Goal: Task Accomplishment & Management: Manage account settings

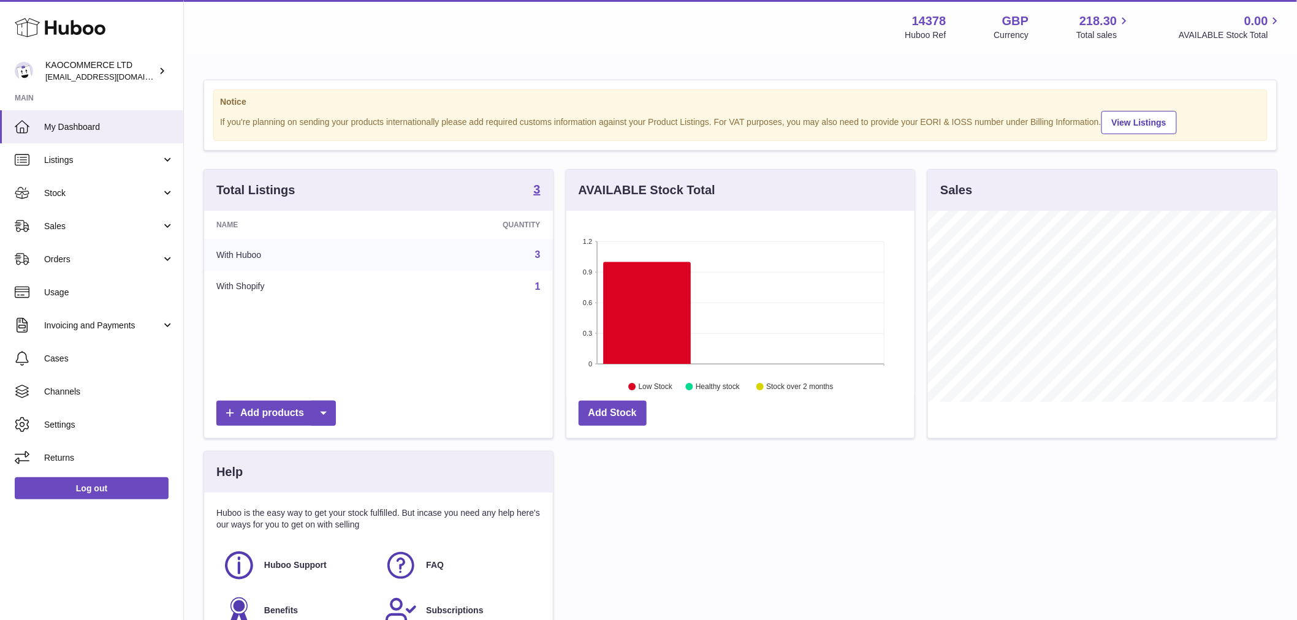
scroll to position [191, 348]
click at [53, 230] on span "Sales" at bounding box center [102, 227] width 117 height 12
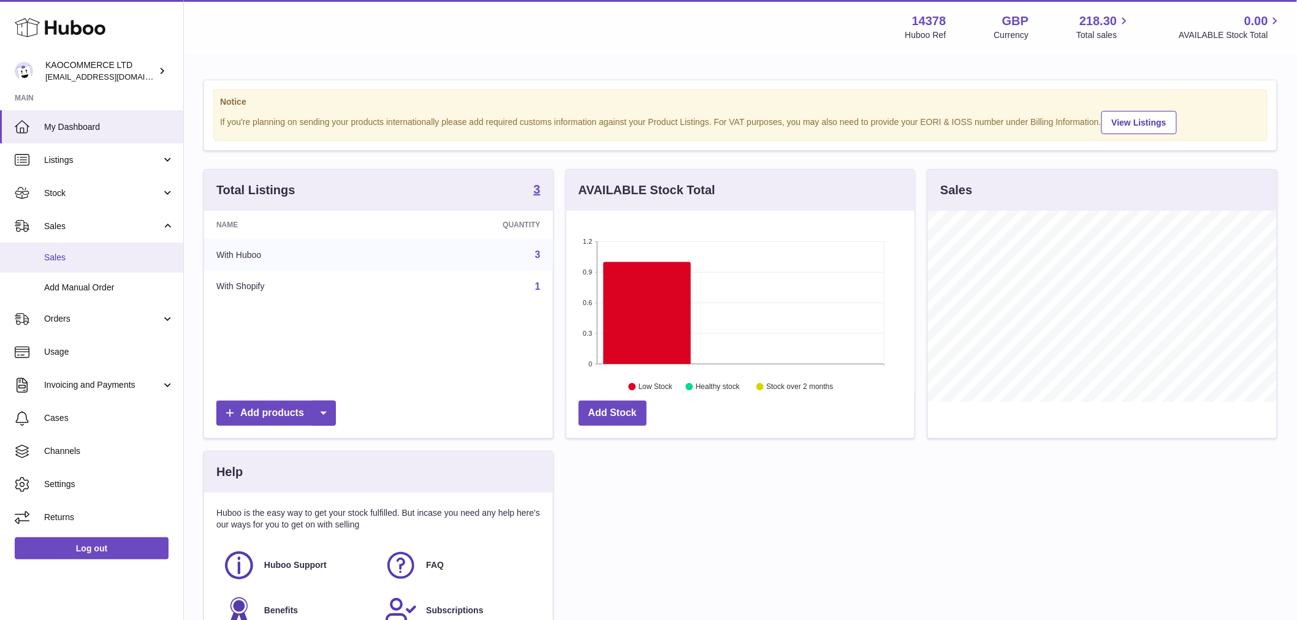
click at [59, 256] on span "Sales" at bounding box center [109, 258] width 130 height 12
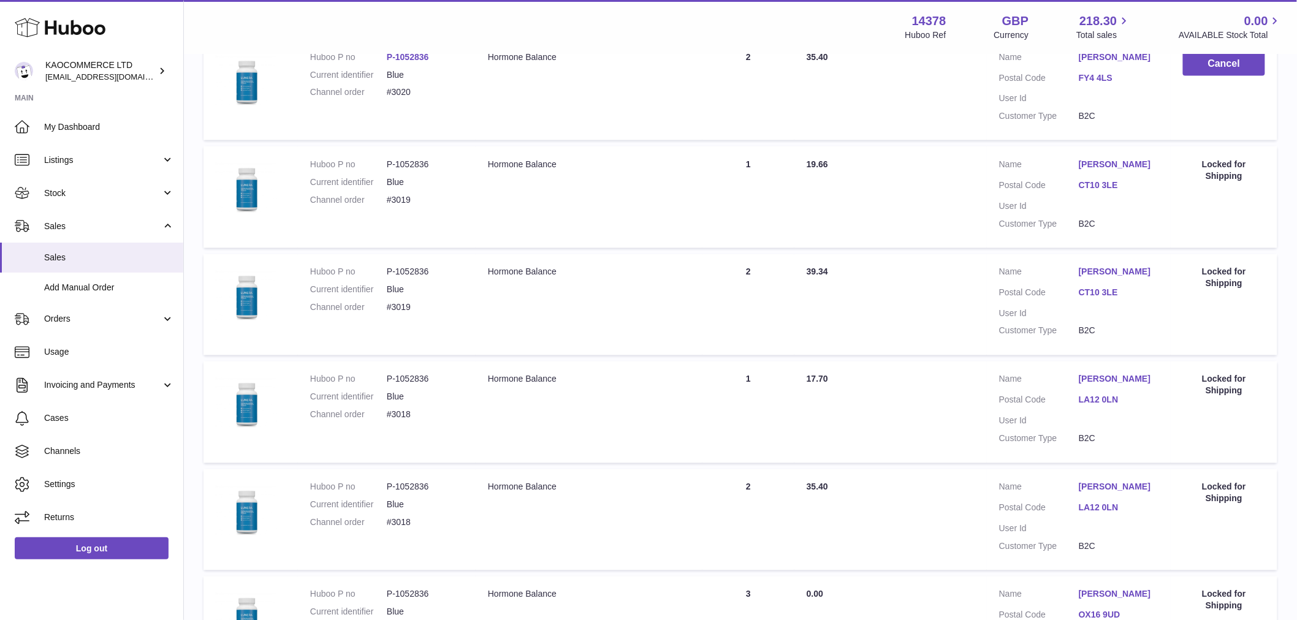
scroll to position [903, 0]
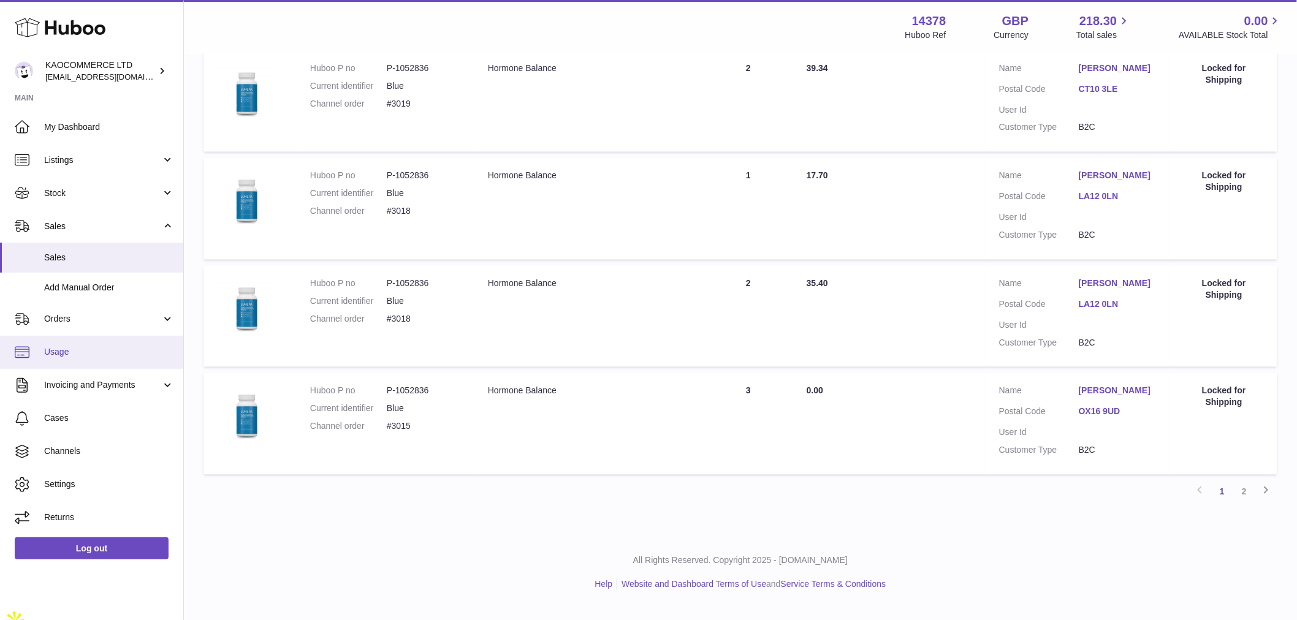
click at [112, 354] on span "Usage" at bounding box center [109, 352] width 130 height 12
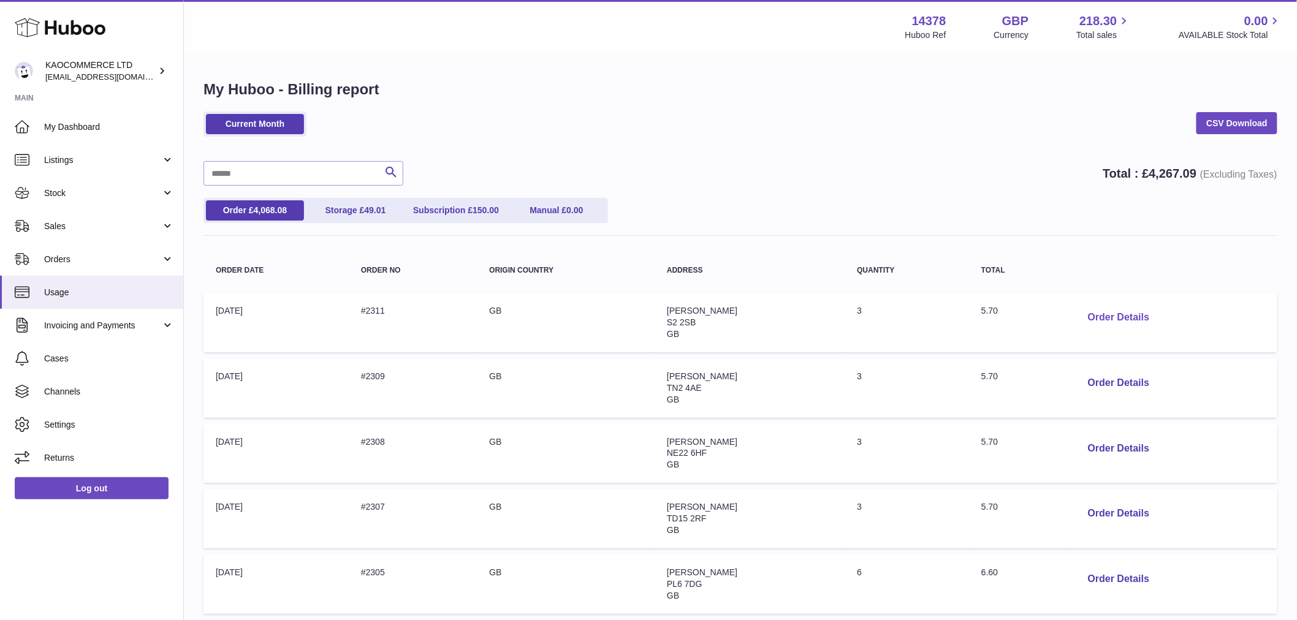
click at [1093, 314] on button "Order Details" at bounding box center [1118, 317] width 81 height 25
click at [1005, 184] on div at bounding box center [648, 310] width 1297 height 620
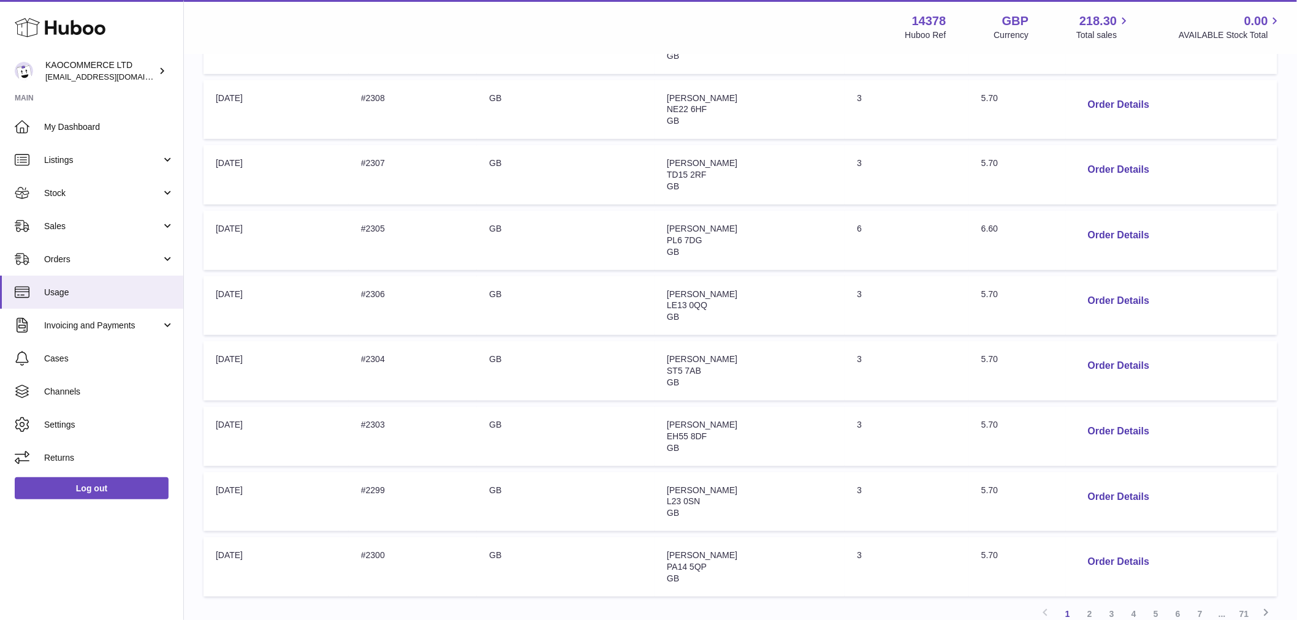
scroll to position [344, 0]
click at [1096, 239] on button "Order Details" at bounding box center [1118, 234] width 81 height 25
click at [1096, 239] on div at bounding box center [648, 310] width 1297 height 620
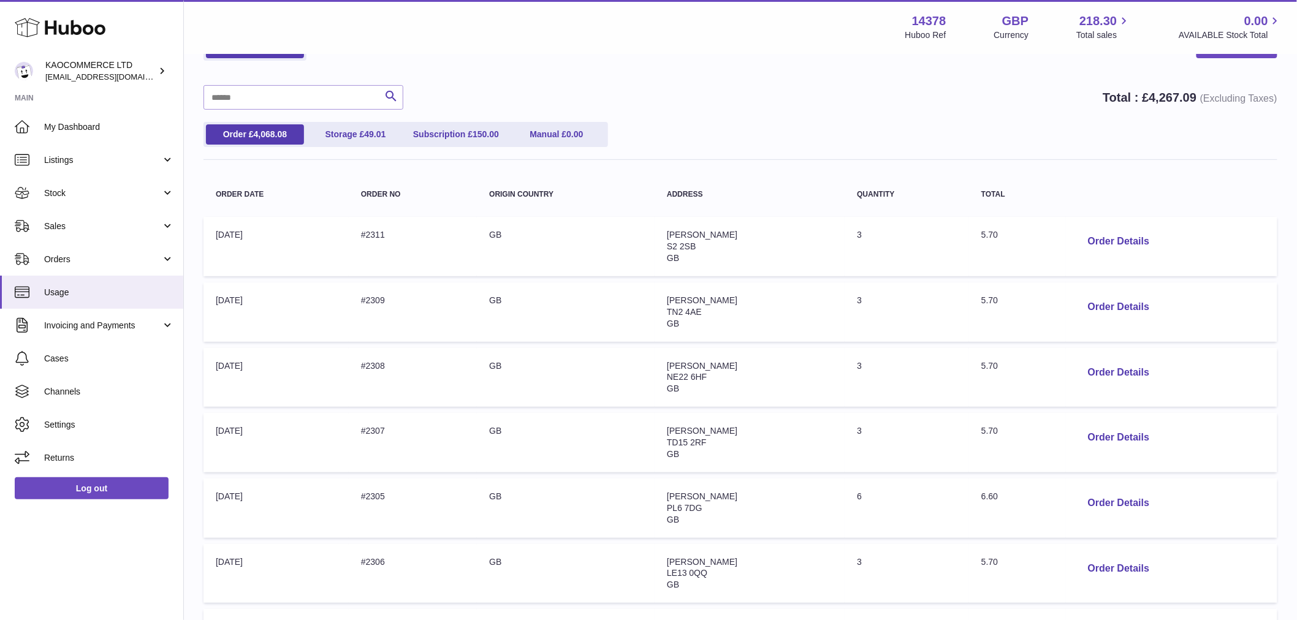
scroll to position [0, 0]
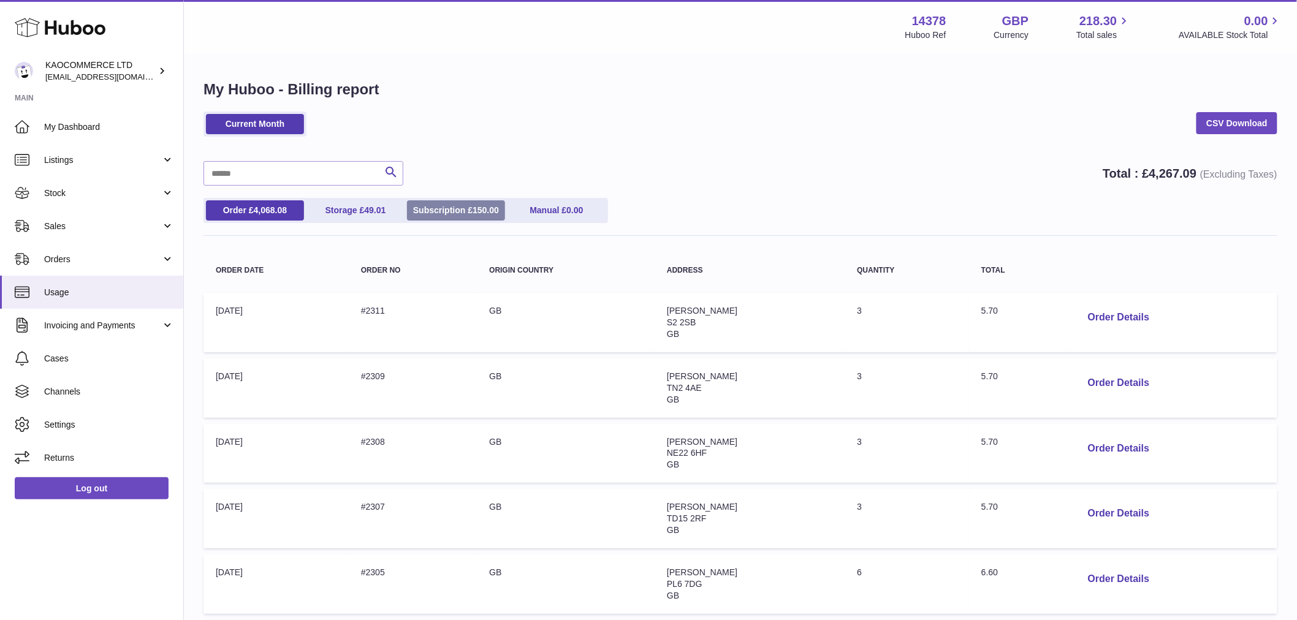
drag, startPoint x: 450, startPoint y: 199, endPoint x: 450, endPoint y: 210, distance: 11.0
click at [450, 210] on ul "Order £ 4,068.08 Storage £ 49.01 Subscription £ 150.00 Manual £ 0.00" at bounding box center [405, 210] width 404 height 25
click at [450, 210] on link "Subscription £ 150.00" at bounding box center [456, 210] width 98 height 20
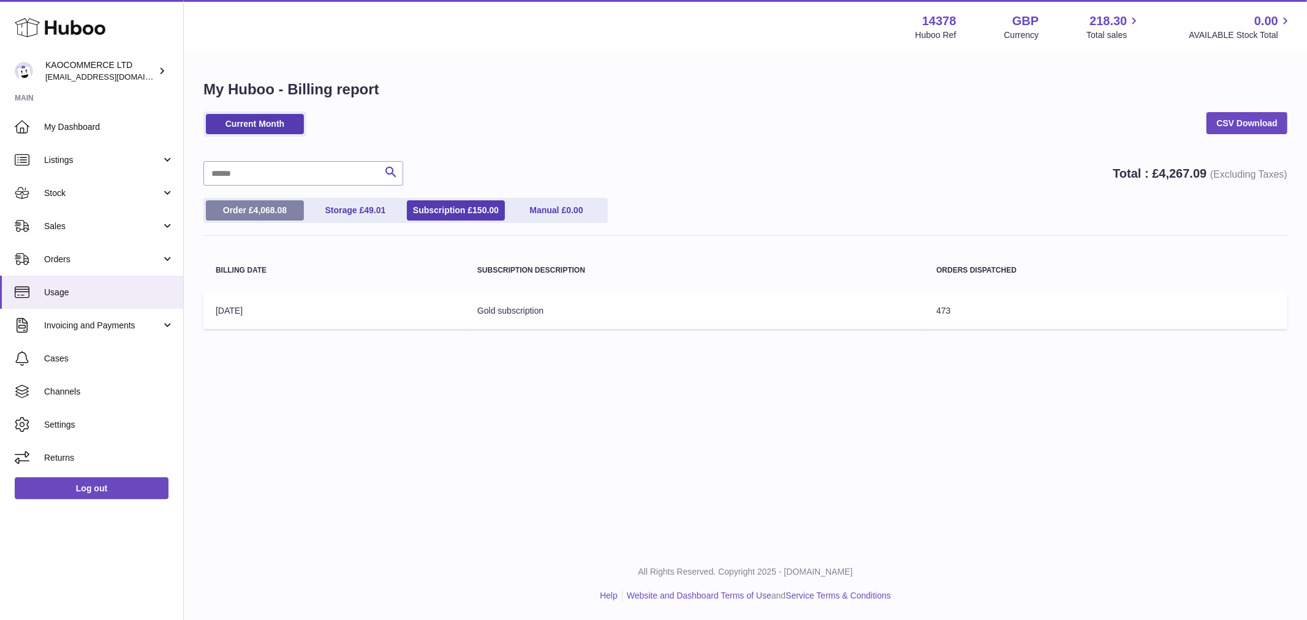
click at [287, 203] on link "Order £ 4,068.08" at bounding box center [255, 210] width 98 height 20
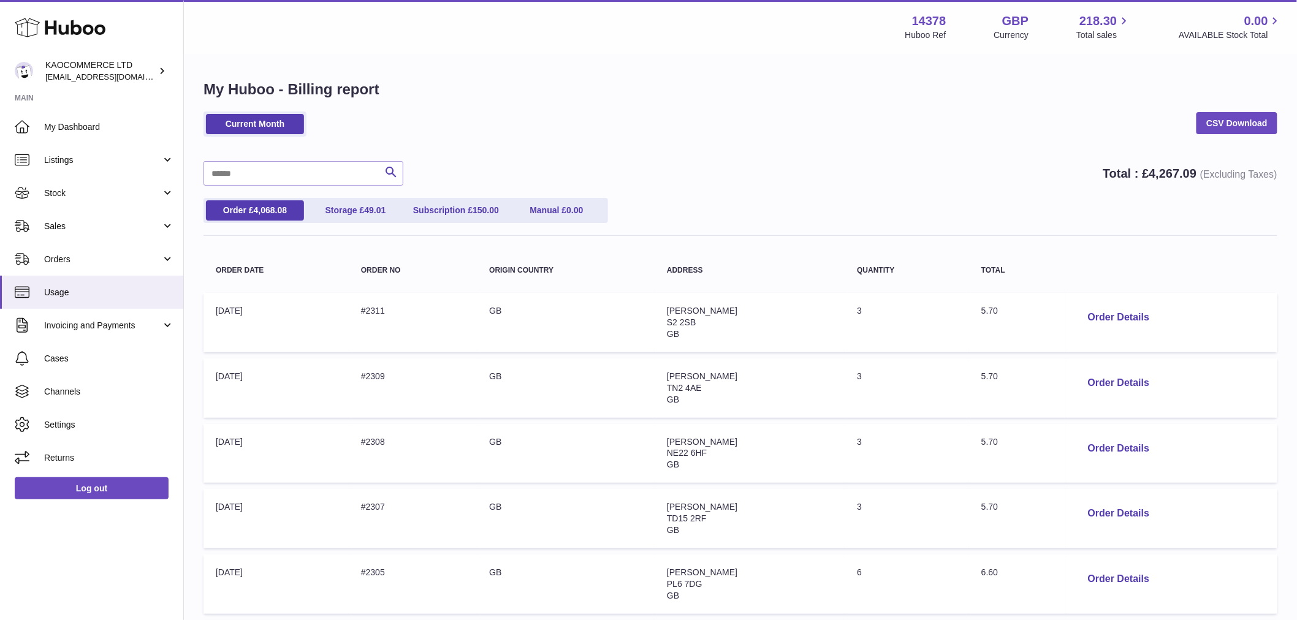
scroll to position [454, 0]
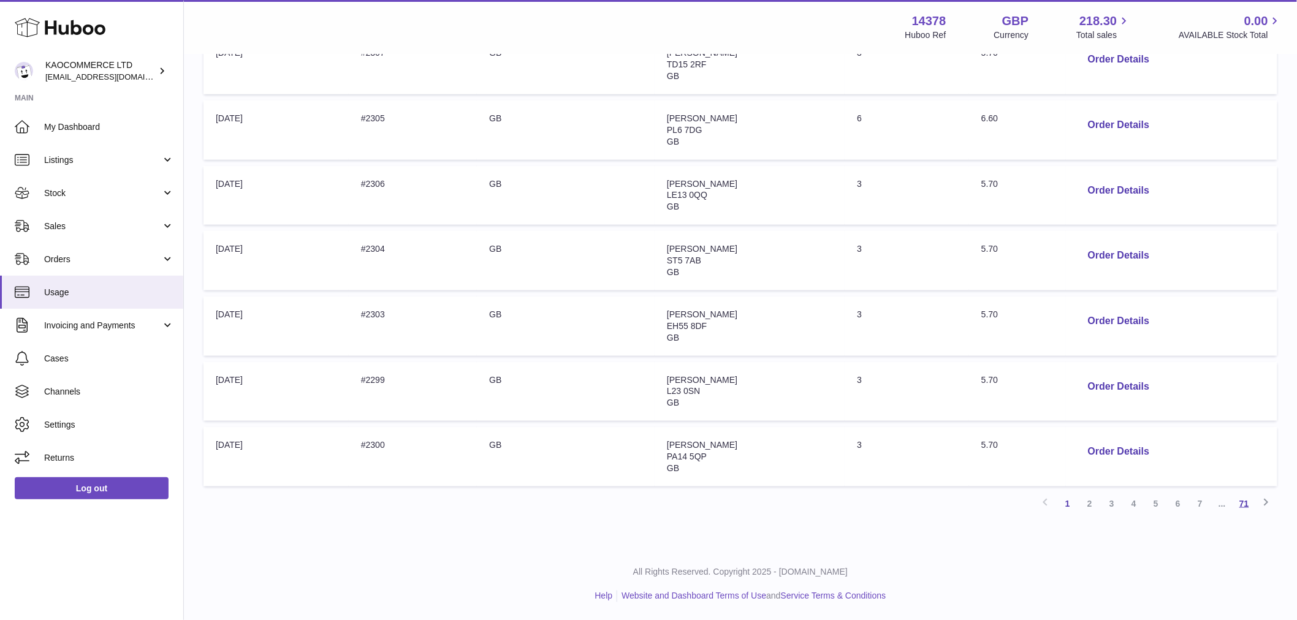
click at [1243, 505] on link "71" at bounding box center [1244, 504] width 22 height 22
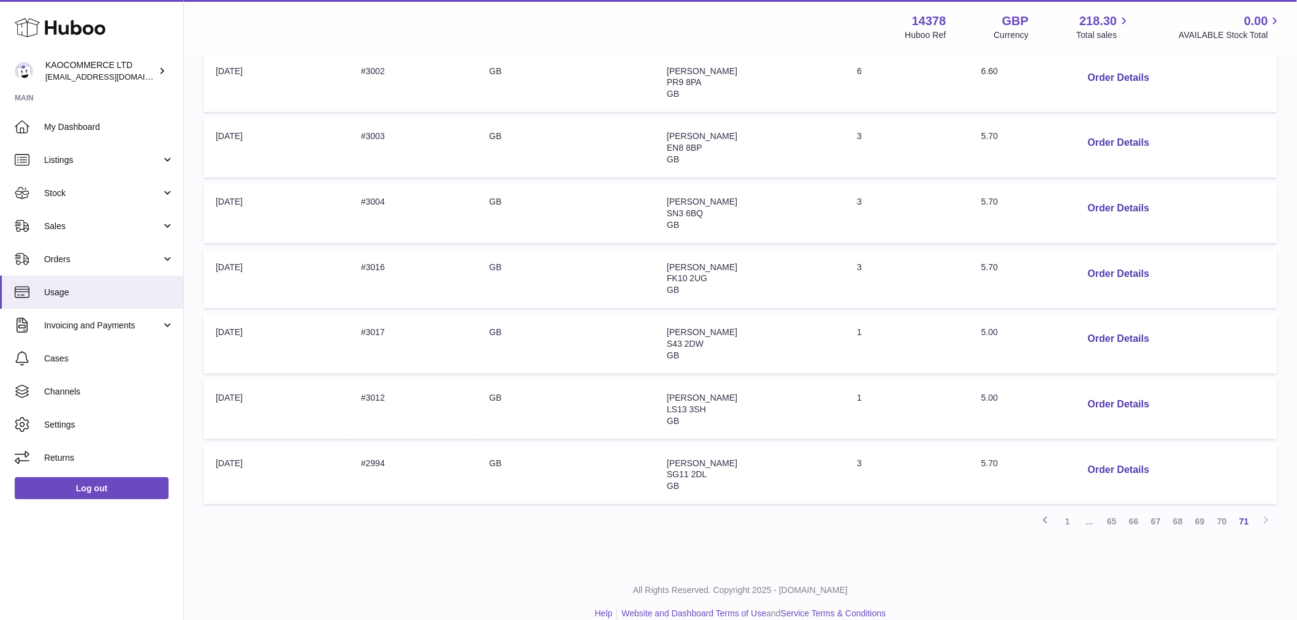
scroll to position [374, 0]
click at [1132, 406] on button "Order Details" at bounding box center [1118, 400] width 81 height 25
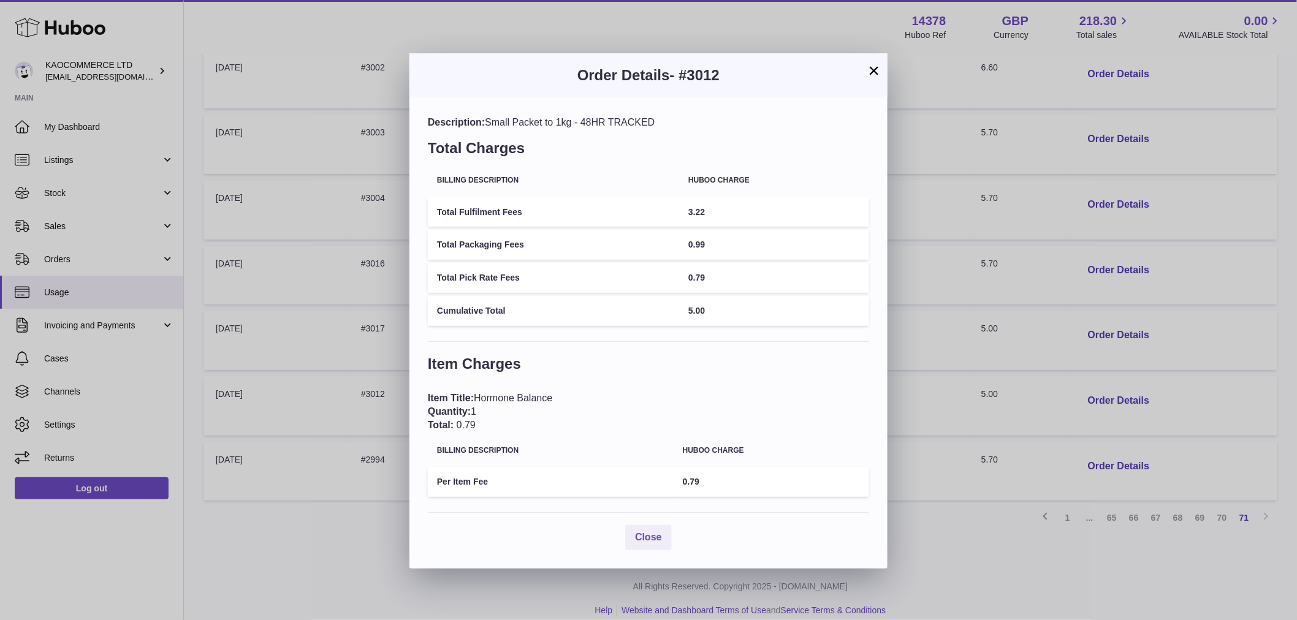
click at [1093, 365] on div "× Order Details - #3012 Description: Small Packet to 1kg - 48HR TRACKED Total C…" at bounding box center [648, 310] width 1297 height 620
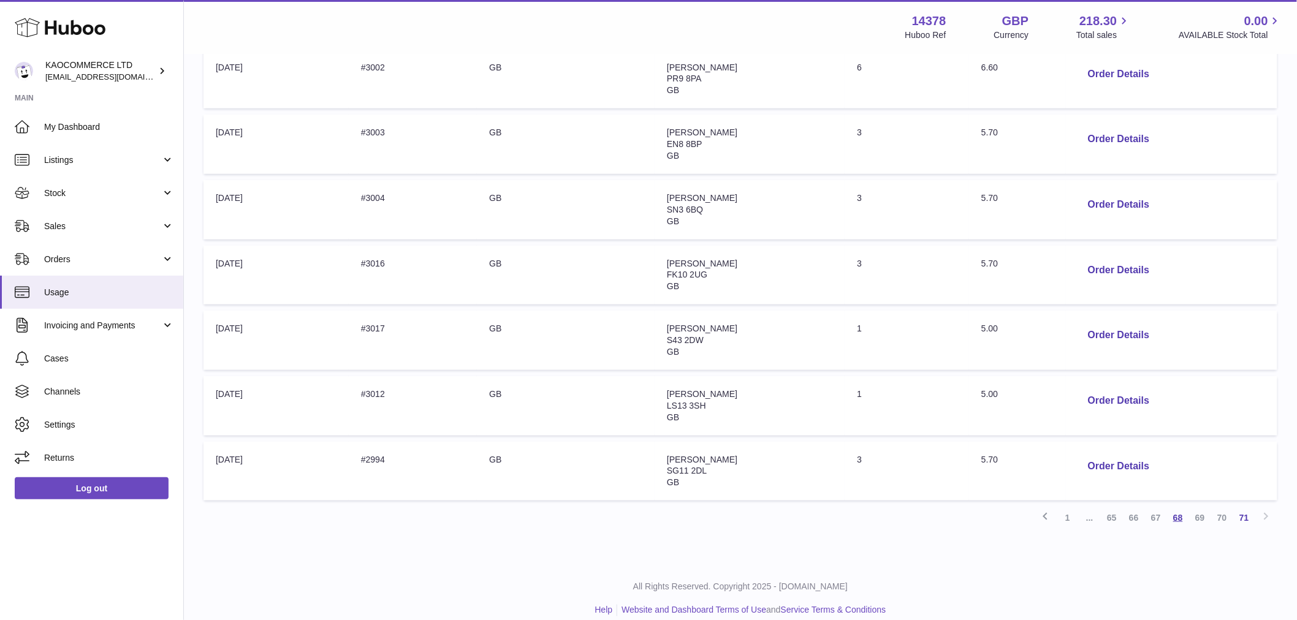
click at [1181, 518] on link "68" at bounding box center [1178, 518] width 22 height 22
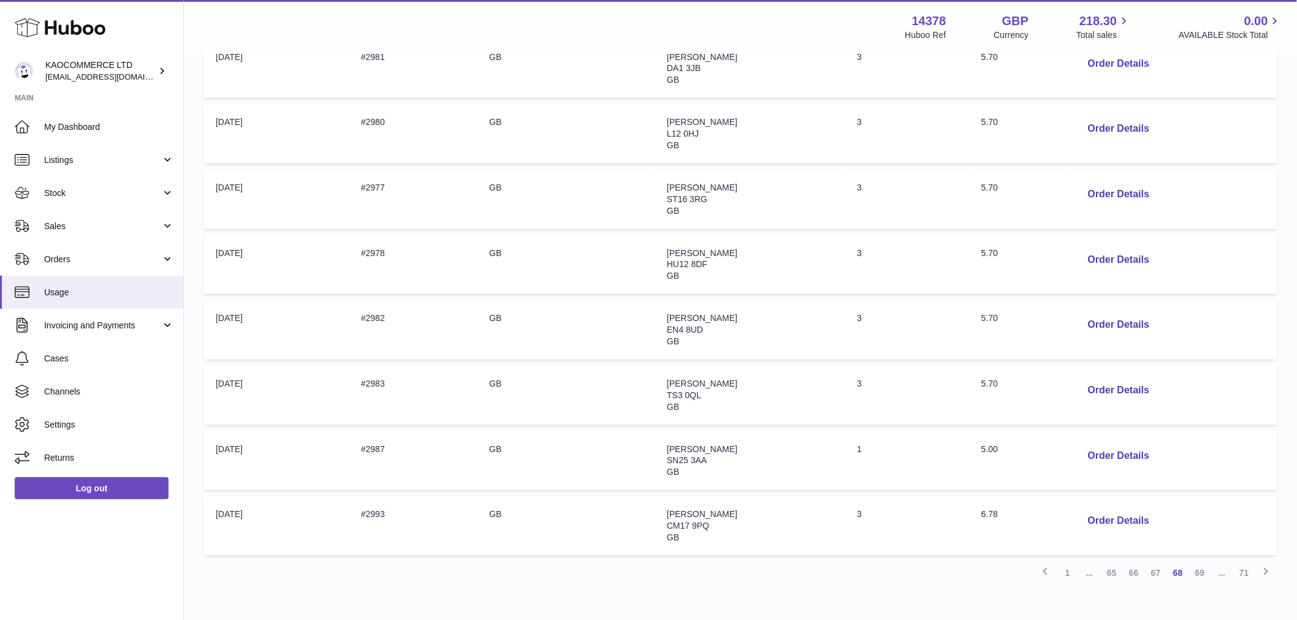
scroll to position [454, 0]
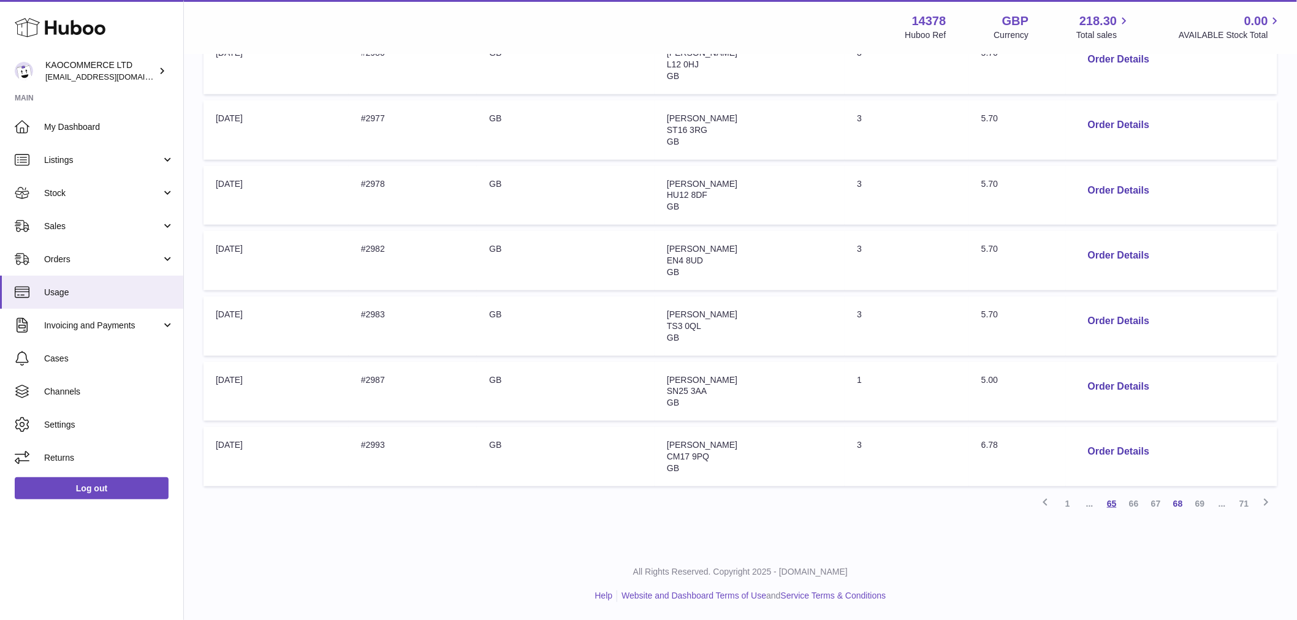
click at [1105, 504] on link "65" at bounding box center [1111, 504] width 22 height 22
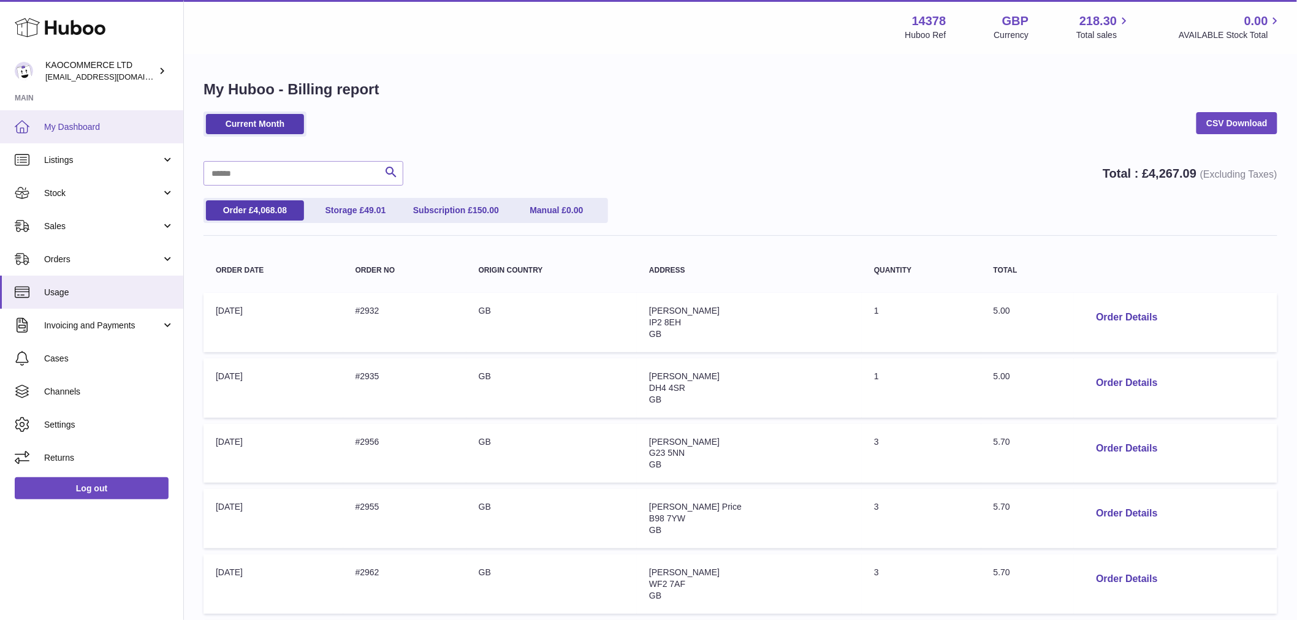
click at [151, 130] on span "My Dashboard" at bounding box center [109, 127] width 130 height 12
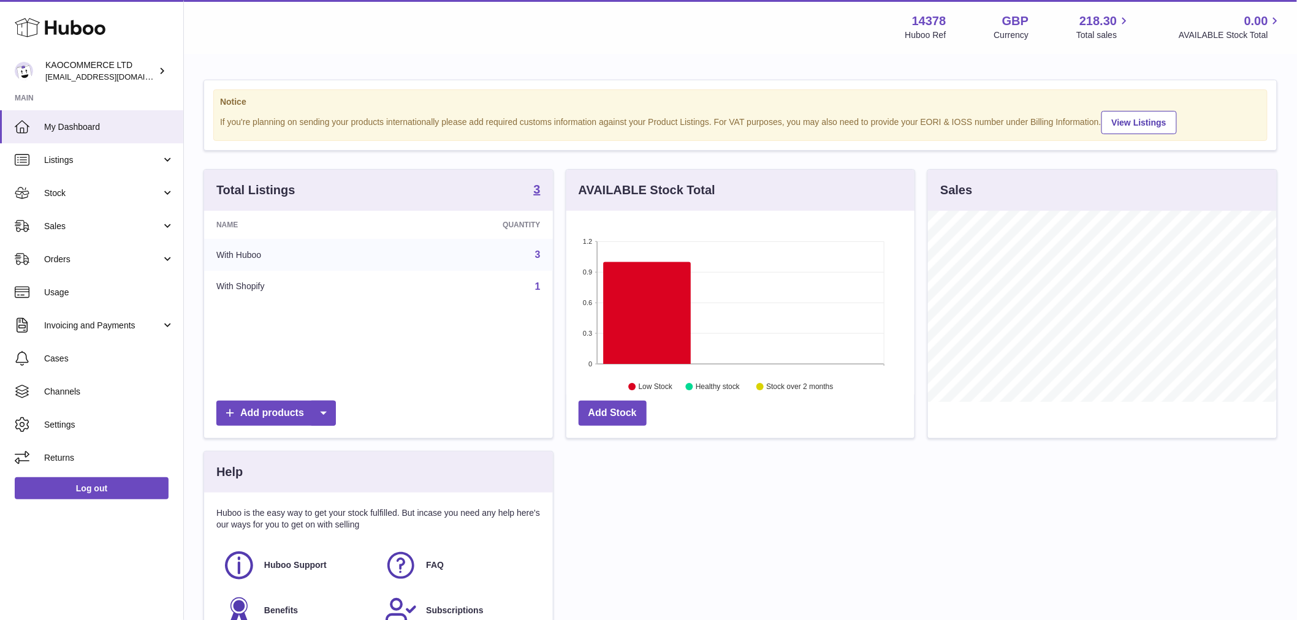
scroll to position [191, 348]
